Goal: Check status: Check status

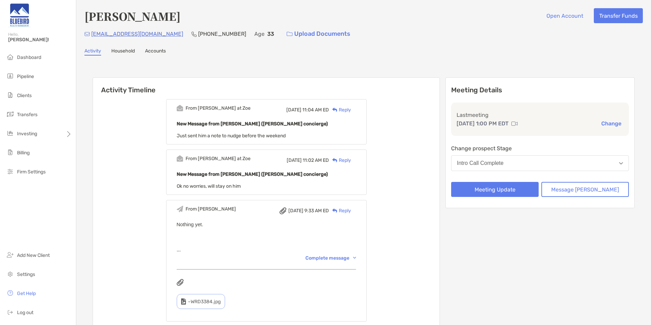
click at [514, 166] on button "Intro Call Complete" at bounding box center [540, 163] width 178 height 16
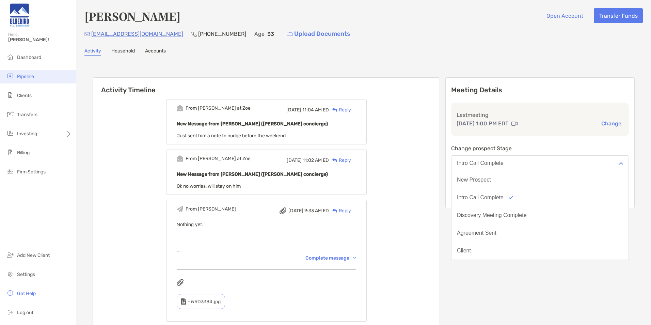
click at [35, 77] on li "Pipeline" at bounding box center [38, 77] width 76 height 14
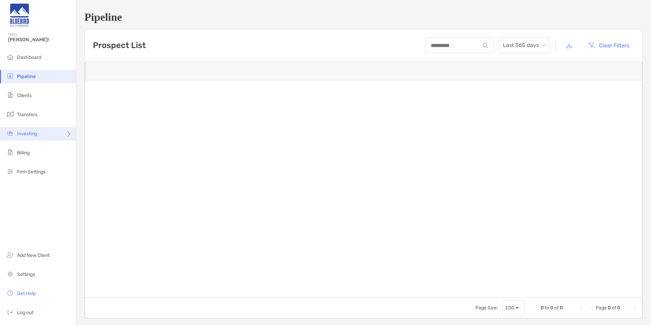
click at [44, 136] on div "Investing" at bounding box center [38, 134] width 76 height 14
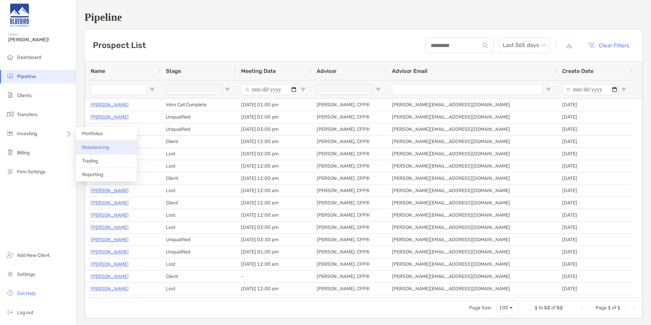
click at [106, 150] on li "Rebalancing" at bounding box center [106, 148] width 61 height 14
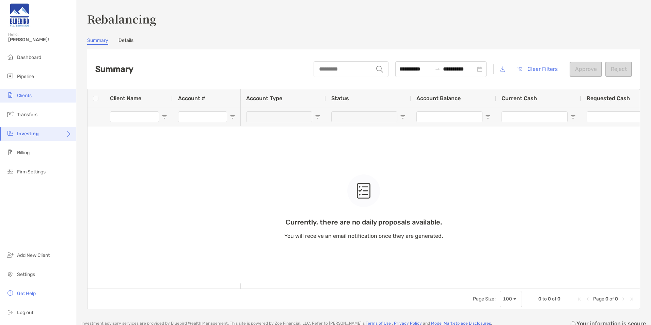
click at [39, 92] on li "Clients" at bounding box center [38, 96] width 76 height 14
click at [32, 94] on span "Clients" at bounding box center [24, 96] width 15 height 6
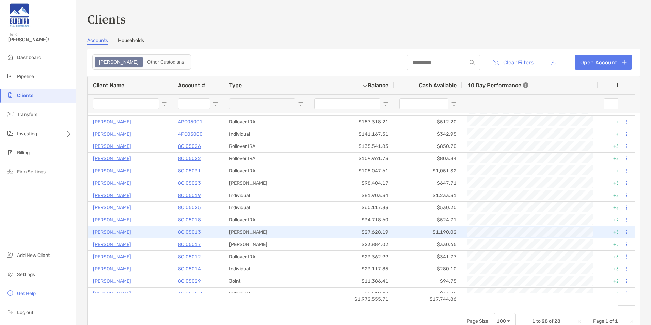
scroll to position [68, 0]
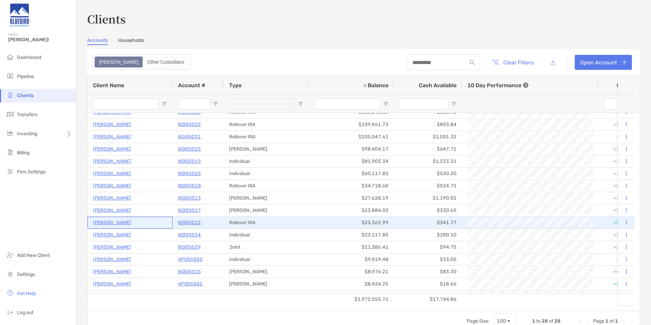
click at [119, 224] on p "Keith Corbett" at bounding box center [112, 222] width 38 height 9
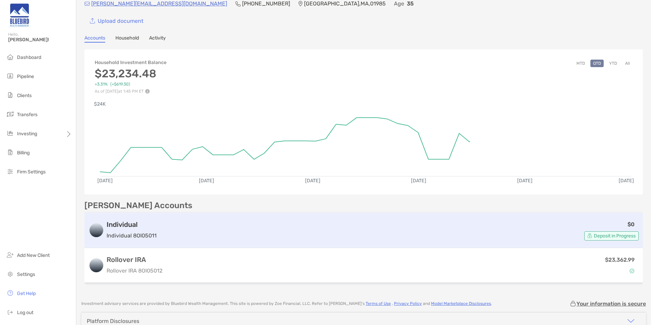
scroll to position [34, 0]
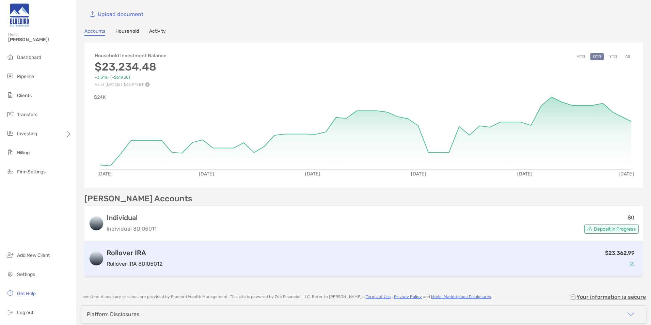
click at [335, 264] on div "$23,362.99" at bounding box center [401, 258] width 473 height 20
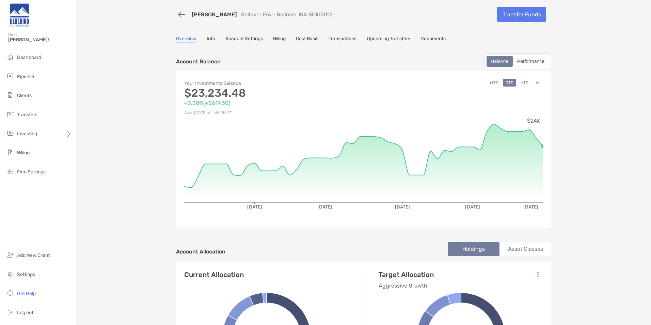
click at [523, 83] on button "YTD" at bounding box center [524, 82] width 13 height 7
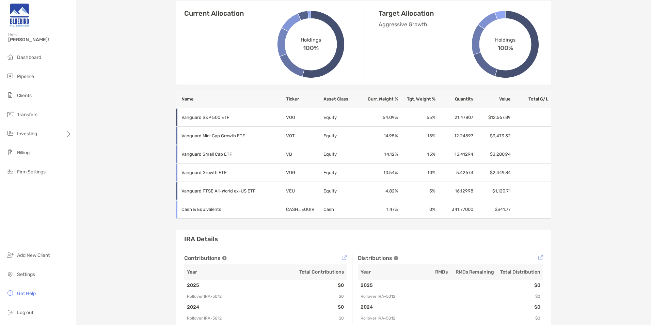
scroll to position [272, 0]
